Goal: Find specific page/section: Find specific page/section

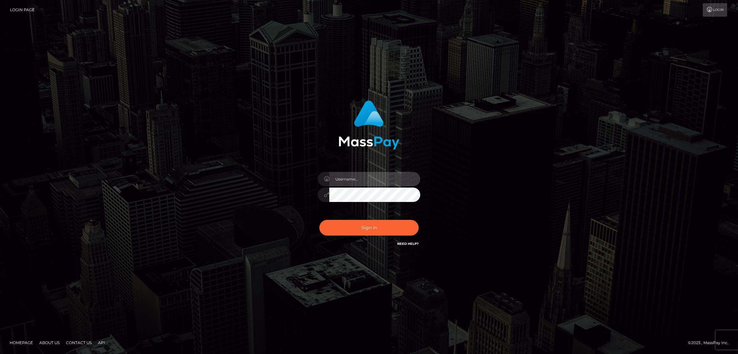
type input "by.es2"
click at [376, 229] on button "Sign in" at bounding box center [368, 228] width 99 height 16
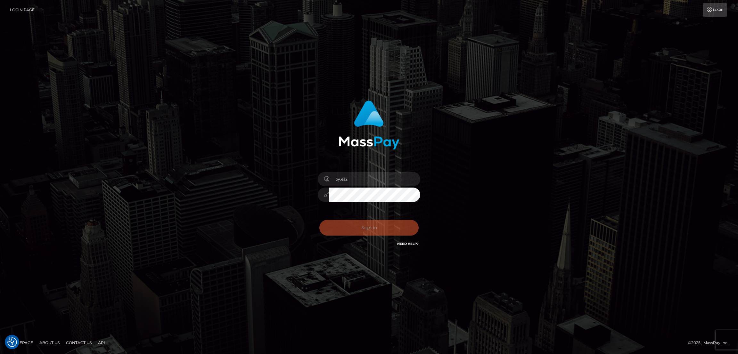
click at [376, 229] on button "Sign in" at bounding box center [368, 228] width 99 height 16
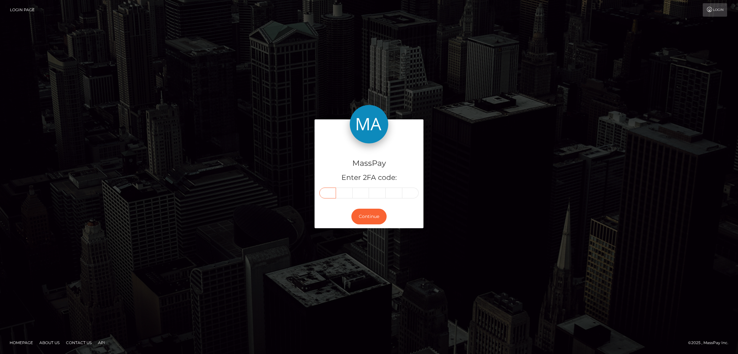
click at [323, 194] on input "text" at bounding box center [327, 193] width 17 height 11
paste input "4"
type input "4"
type input "9"
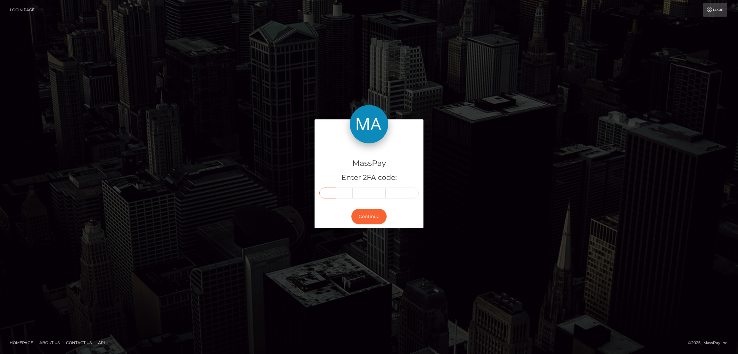
type input "9"
type input "2"
drag, startPoint x: 370, startPoint y: 220, endPoint x: 372, endPoint y: 209, distance: 10.7
click at [370, 218] on button "Continue" at bounding box center [368, 217] width 35 height 16
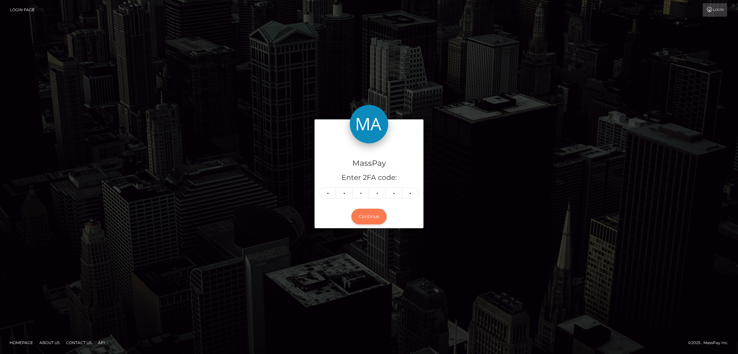
click at [372, 217] on button "Continue" at bounding box center [368, 217] width 35 height 16
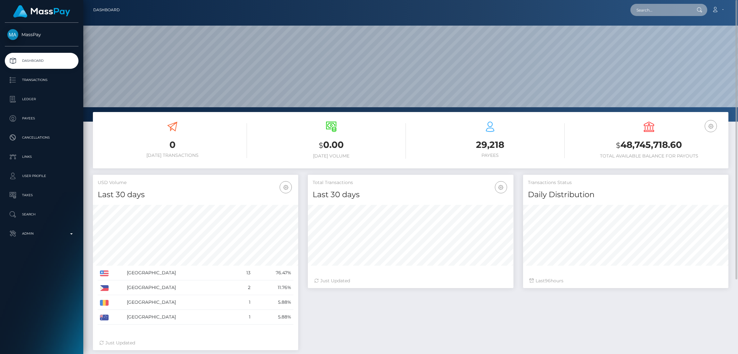
click at [649, 7] on input "text" at bounding box center [660, 10] width 60 height 12
paste input "hackettluvly@gmail.com"
type input "hackettluvly@gmail.com"
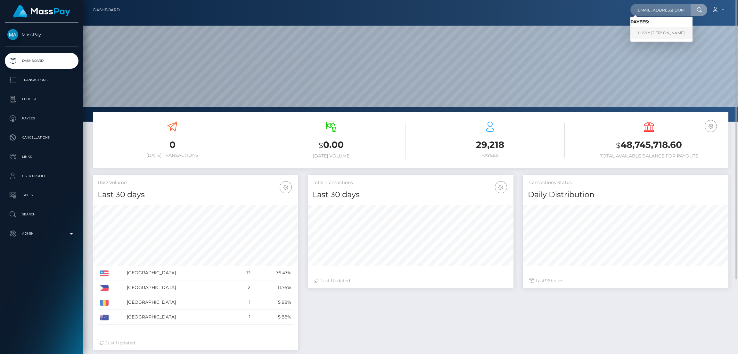
click at [641, 32] on link "LUVLY HELEN HACKETT" at bounding box center [661, 33] width 62 height 12
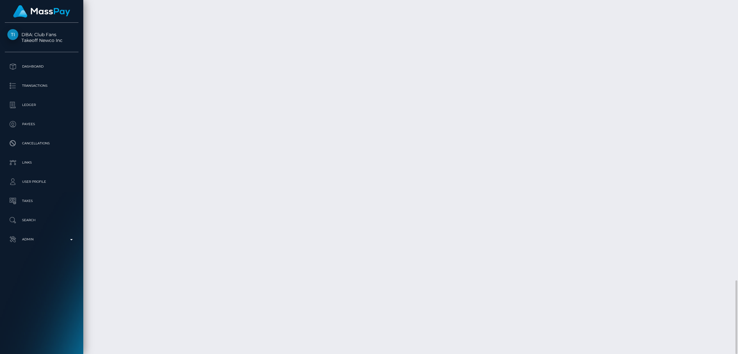
scroll to position [77, 205]
click at [692, 164] on div "Force status update" at bounding box center [687, 164] width 47 height 12
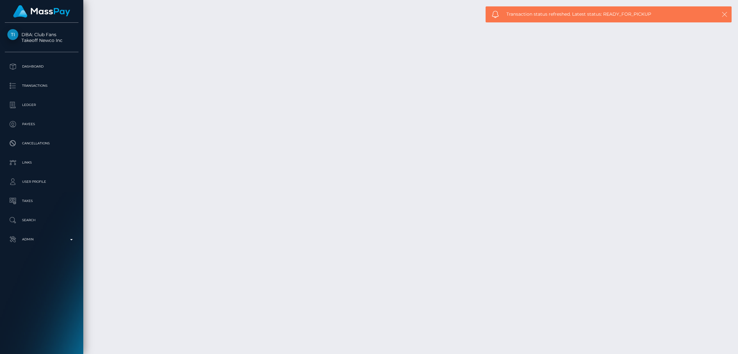
click at [725, 14] on icon "button" at bounding box center [724, 14] width 6 height 6
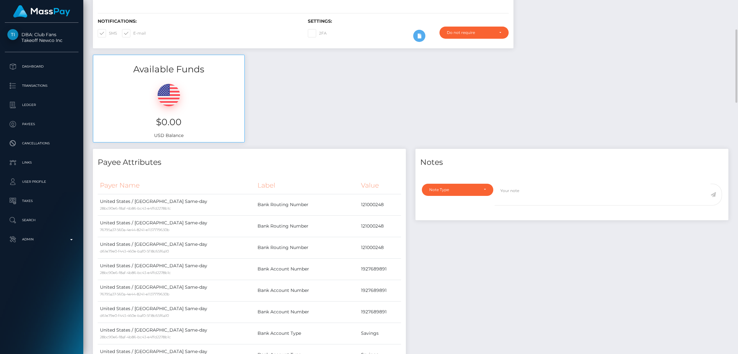
scroll to position [0, 0]
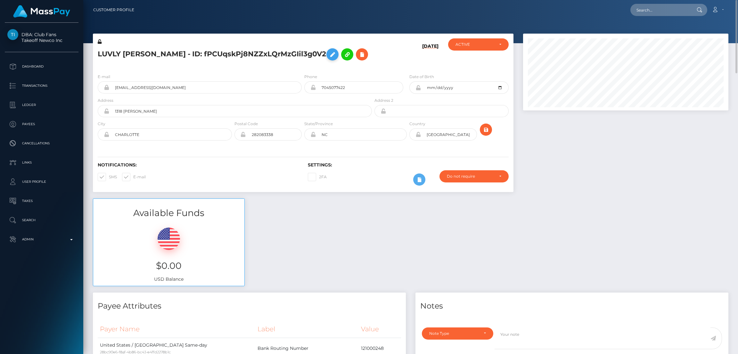
click at [331, 53] on icon at bounding box center [332, 55] width 8 height 8
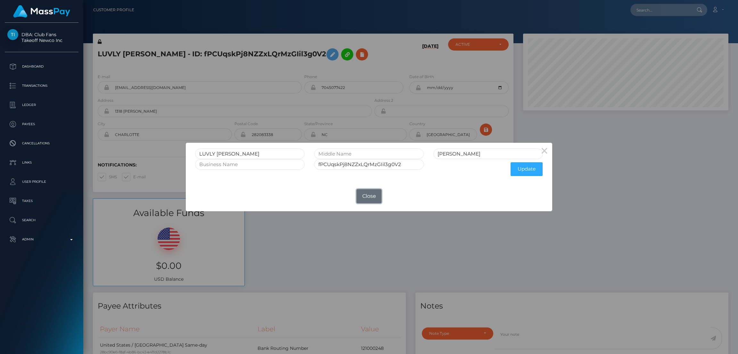
click at [372, 194] on button "Close" at bounding box center [368, 196] width 25 height 14
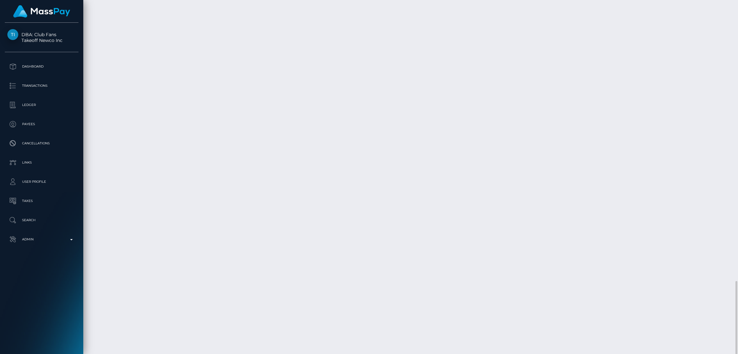
scroll to position [77, 205]
drag, startPoint x: 95, startPoint y: 168, endPoint x: 130, endPoint y: 168, distance: 34.3
copy td "October 11, 2025"
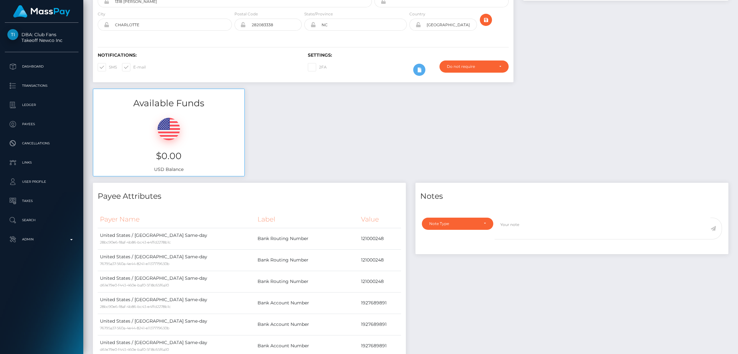
scroll to position [0, 0]
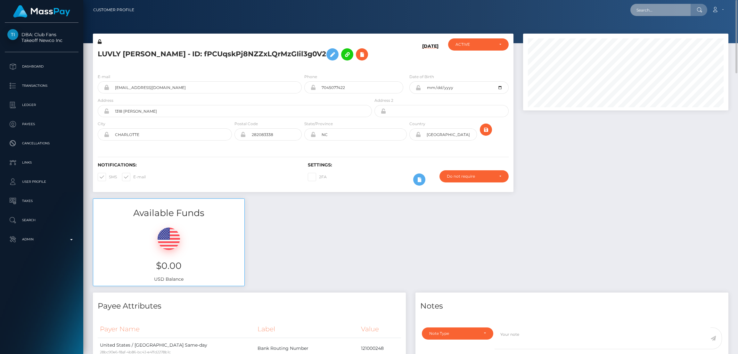
click at [652, 9] on input "text" at bounding box center [660, 10] width 60 height 12
paste input "ambers44663@icloud.com"
click at [649, 12] on input "ambers44663@icloud.com" at bounding box center [660, 10] width 60 height 12
paste input "Chickens44644@outlook"
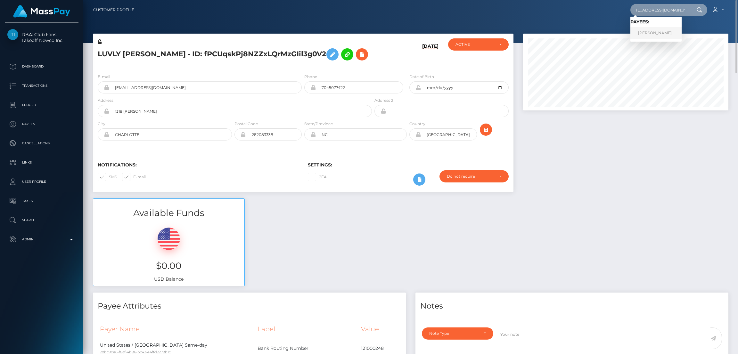
type input "Chickens44644@outlook.com"
click at [652, 34] on link "Amber Lee Dallas" at bounding box center [655, 33] width 51 height 12
